Goal: Find specific page/section: Find specific page/section

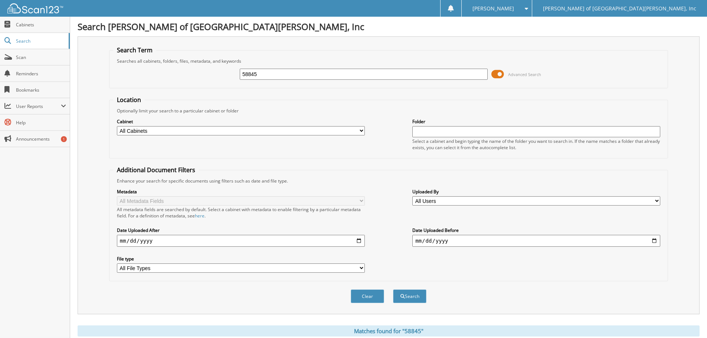
drag, startPoint x: 302, startPoint y: 70, endPoint x: 165, endPoint y: 66, distance: 137.0
click at [165, 66] on div "58845 Advanced Search" at bounding box center [388, 74] width 551 height 20
type input "59758"
click at [393, 290] on button "Search" at bounding box center [409, 297] width 33 height 14
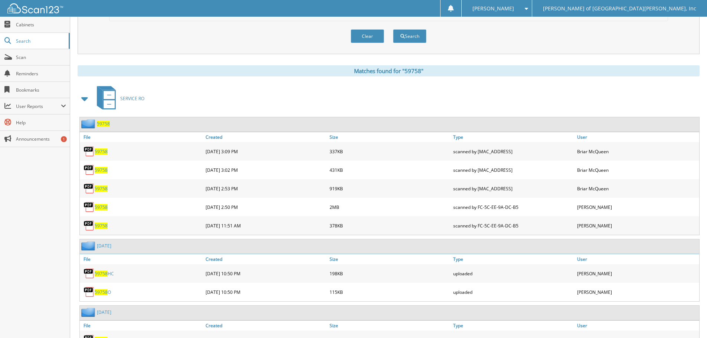
scroll to position [294, 0]
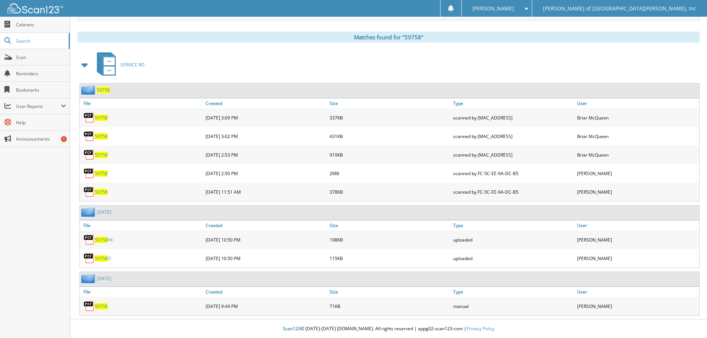
click at [99, 171] on span "59758" at bounding box center [101, 173] width 13 height 6
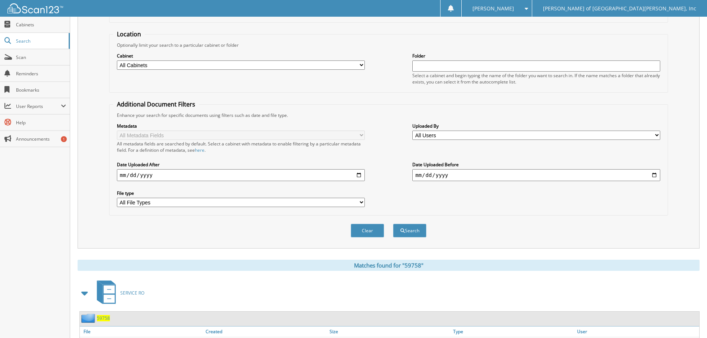
scroll to position [0, 0]
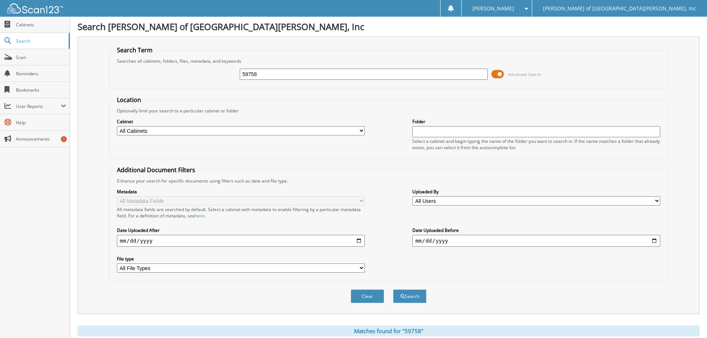
drag, startPoint x: 305, startPoint y: 71, endPoint x: 205, endPoint y: 69, distance: 100.2
click at [205, 69] on div "59758 Advanced Search" at bounding box center [388, 74] width 551 height 20
type input "61012"
click at [393, 290] on button "Search" at bounding box center [409, 297] width 33 height 14
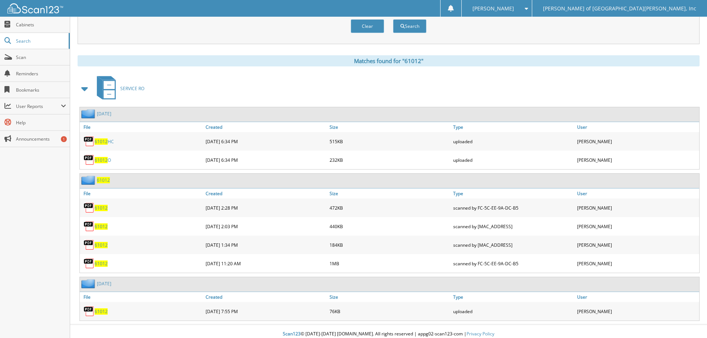
scroll to position [276, 0]
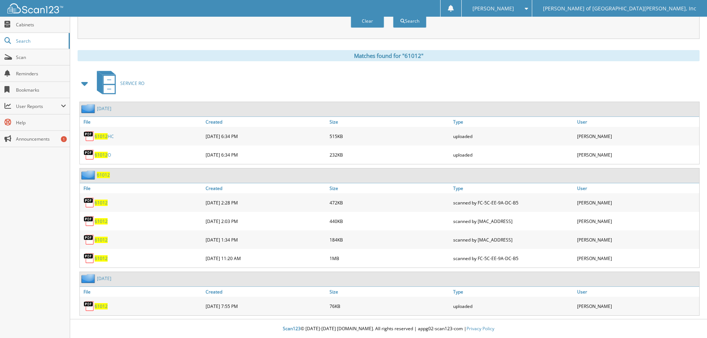
click at [104, 202] on span "61012" at bounding box center [101, 203] width 13 height 6
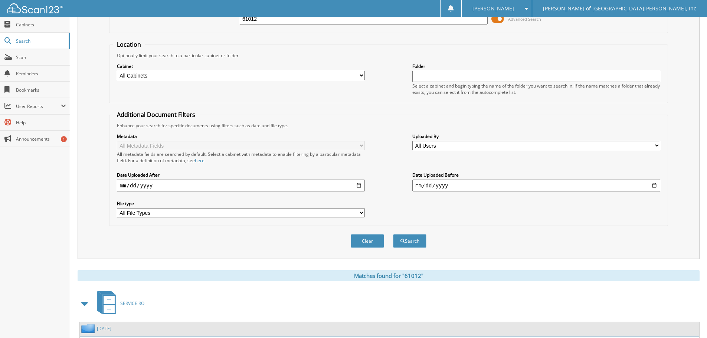
scroll to position [0, 0]
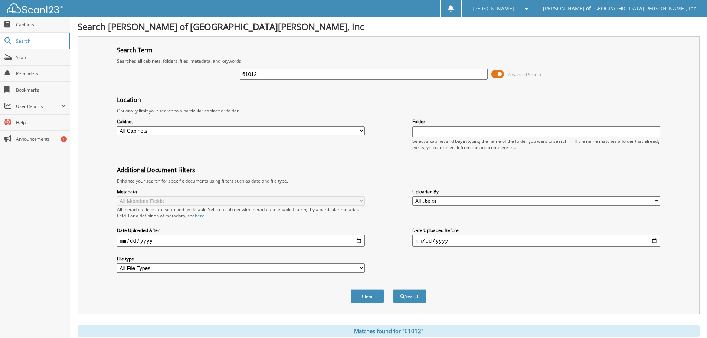
drag, startPoint x: 288, startPoint y: 73, endPoint x: 122, endPoint y: 58, distance: 166.2
click at [122, 58] on fieldset "Search Term Searches all cabinets, folders, files, metadata, and keywords 61012…" at bounding box center [388, 67] width 559 height 42
type input "61289"
click at [393, 290] on button "Search" at bounding box center [409, 297] width 33 height 14
click at [408, 296] on button "Search" at bounding box center [409, 297] width 33 height 14
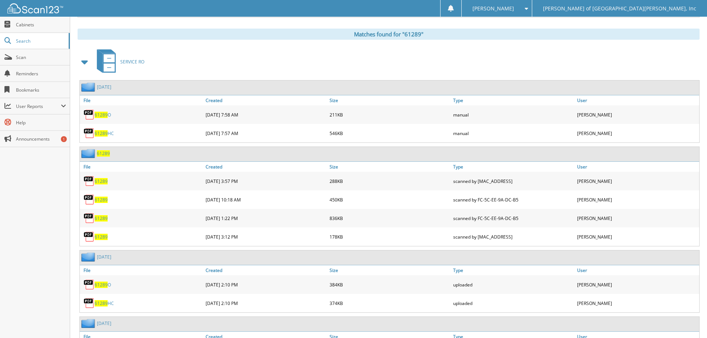
scroll to position [334, 0]
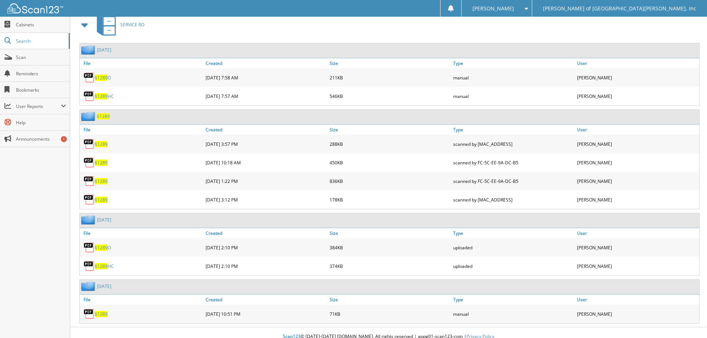
click at [102, 180] on span "61289" at bounding box center [101, 181] width 13 height 6
click at [102, 161] on span "61289" at bounding box center [101, 163] width 13 height 6
